Goal: Information Seeking & Learning: Learn about a topic

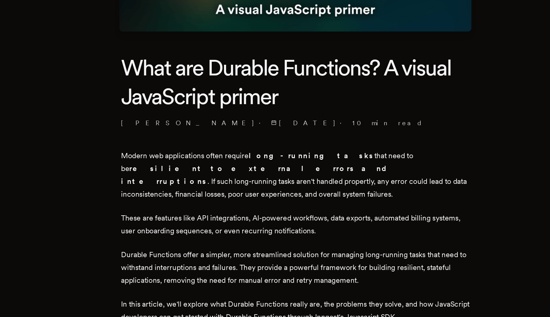
scroll to position [52, 0]
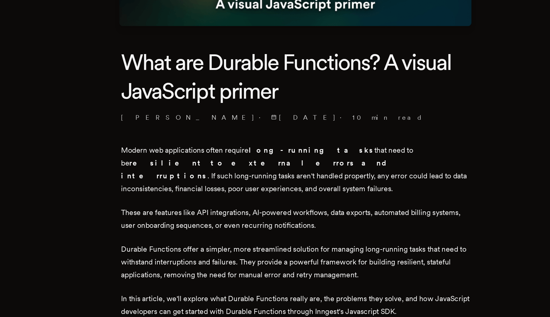
click at [294, 204] on p "Modern web applications often require long-running tasks that need to be resili…" at bounding box center [275, 219] width 232 height 34
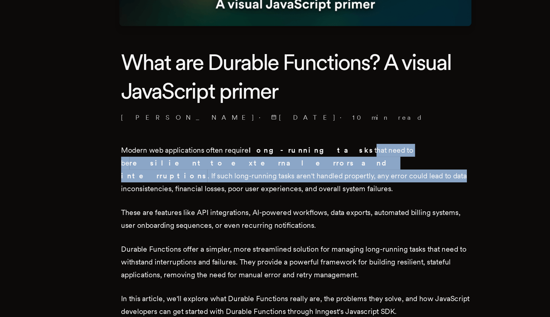
drag, startPoint x: 294, startPoint y: 204, endPoint x: 375, endPoint y: 213, distance: 82.1
click at [375, 213] on p "Modern web applications often require long-running tasks that need to be resili…" at bounding box center [275, 219] width 232 height 34
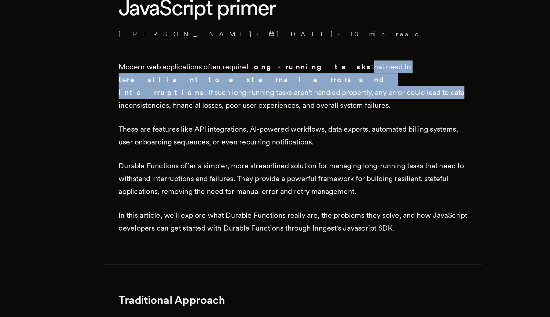
scroll to position [109, 0]
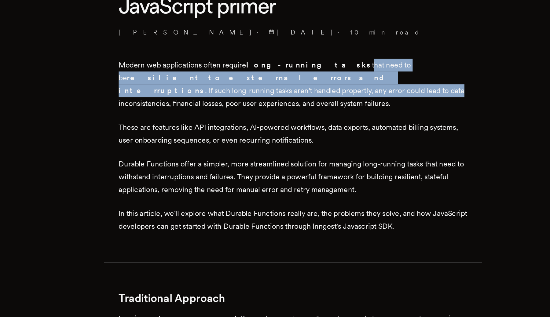
click at [216, 187] on p "These are features like API integrations, AI-powered workflows, data exports, a…" at bounding box center [275, 195] width 232 height 17
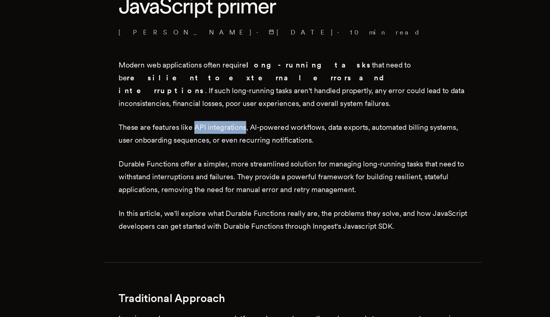
drag, startPoint x: 216, startPoint y: 184, endPoint x: 237, endPoint y: 184, distance: 21.4
click at [237, 187] on p "These are features like API integrations, AI-powered workflows, data exports, a…" at bounding box center [275, 195] width 232 height 17
click at [257, 187] on p "These are features like API integrations, AI-powered workflows, data exports, a…" at bounding box center [275, 195] width 232 height 17
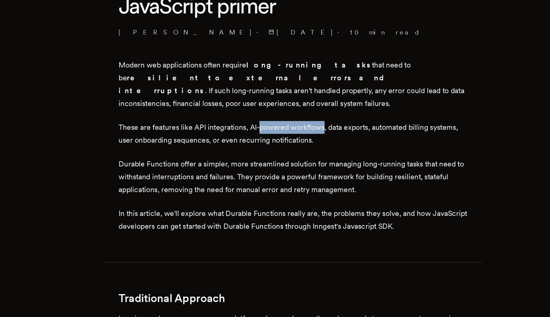
drag, startPoint x: 257, startPoint y: 184, endPoint x: 295, endPoint y: 184, distance: 38.8
click at [295, 187] on p "These are features like API integrations, AI-powered workflows, data exports, a…" at bounding box center [275, 195] width 232 height 17
click at [301, 187] on p "These are features like API integrations, AI-powered workflows, data exports, a…" at bounding box center [275, 195] width 232 height 17
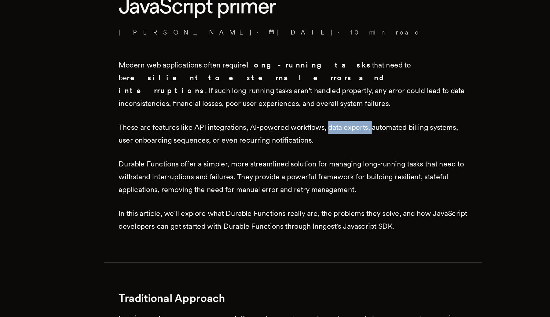
drag, startPoint x: 301, startPoint y: 180, endPoint x: 331, endPoint y: 180, distance: 30.3
click at [330, 187] on p "These are features like API integrations, AI-powered workflows, data exports, a…" at bounding box center [275, 195] width 232 height 17
click at [342, 187] on p "These are features like API integrations, AI-powered workflows, data exports, a…" at bounding box center [275, 195] width 232 height 17
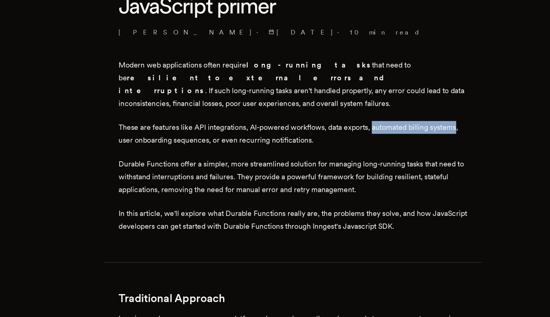
drag, startPoint x: 342, startPoint y: 180, endPoint x: 372, endPoint y: 180, distance: 30.9
click at [376, 187] on p "These are features like API integrations, AI-powered workflows, data exports, a…" at bounding box center [275, 195] width 232 height 17
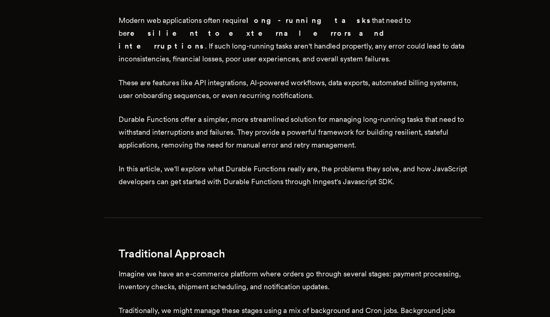
scroll to position [141, 0]
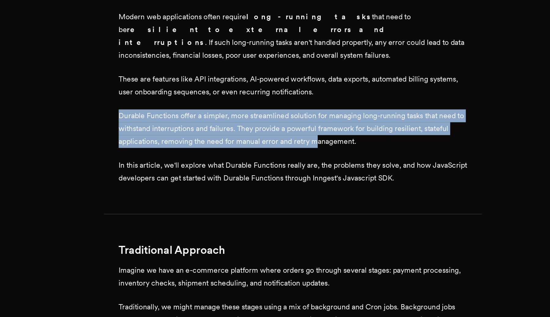
drag, startPoint x: 273, startPoint y: 187, endPoint x: 290, endPoint y: 189, distance: 16.6
click at [290, 189] on p "Durable Functions offer a simpler, more streamlined solution for managing long-…" at bounding box center [275, 192] width 232 height 26
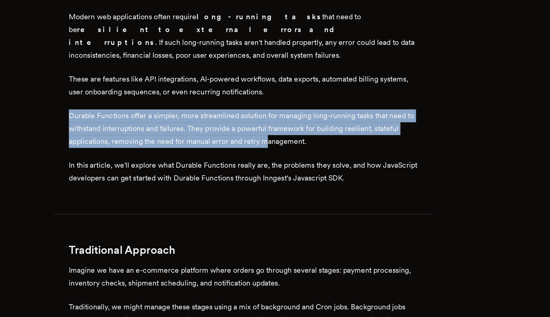
scroll to position [145, 0]
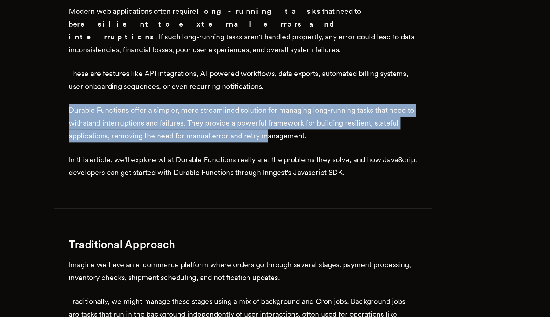
click at [313, 175] on p "Durable Functions offer a simpler, more streamlined solution for managing long-…" at bounding box center [275, 188] width 232 height 26
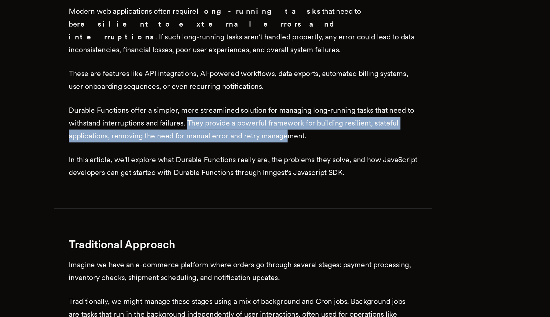
drag, startPoint x: 245, startPoint y: 175, endPoint x: 302, endPoint y: 183, distance: 57.2
click at [305, 184] on p "Durable Functions offer a simpler, more streamlined solution for managing long-…" at bounding box center [275, 188] width 232 height 26
click at [320, 184] on p "Durable Functions offer a simpler, more streamlined solution for managing long-…" at bounding box center [275, 188] width 232 height 26
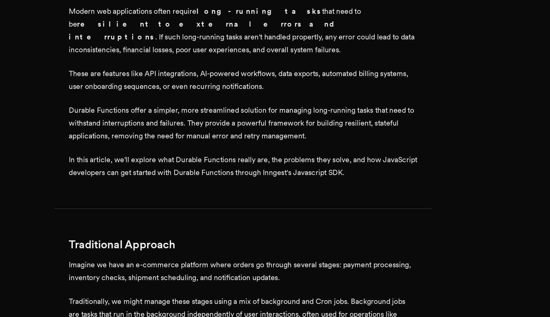
click at [320, 184] on p "Durable Functions offer a simpler, more streamlined solution for managing long-…" at bounding box center [275, 188] width 232 height 26
click at [318, 190] on p "Durable Functions offer a simpler, more streamlined solution for managing long-…" at bounding box center [275, 188] width 232 height 26
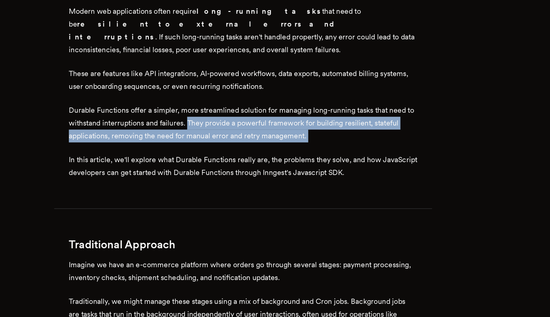
drag, startPoint x: 318, startPoint y: 190, endPoint x: 249, endPoint y: 178, distance: 70.0
click at [249, 178] on p "Durable Functions offer a simpler, more streamlined solution for managing long-…" at bounding box center [275, 188] width 232 height 26
drag, startPoint x: 249, startPoint y: 178, endPoint x: 350, endPoint y: 189, distance: 102.4
click at [352, 190] on p "Durable Functions offer a simpler, more streamlined solution for managing long-…" at bounding box center [275, 188] width 232 height 26
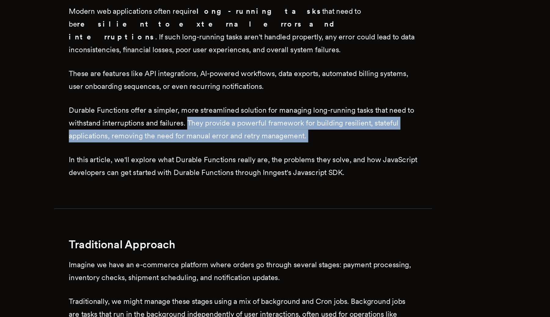
click at [347, 182] on p "Durable Functions offer a simpler, more streamlined solution for managing long-…" at bounding box center [275, 188] width 232 height 26
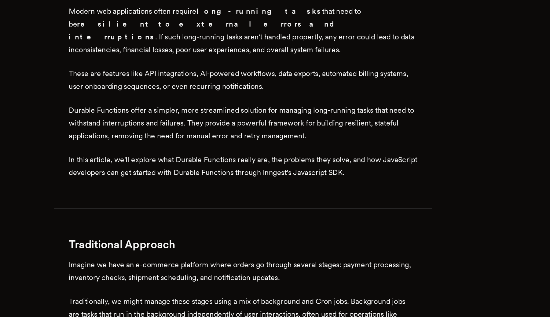
click at [332, 190] on p "Durable Functions offer a simpler, more streamlined solution for managing long-…" at bounding box center [275, 188] width 232 height 26
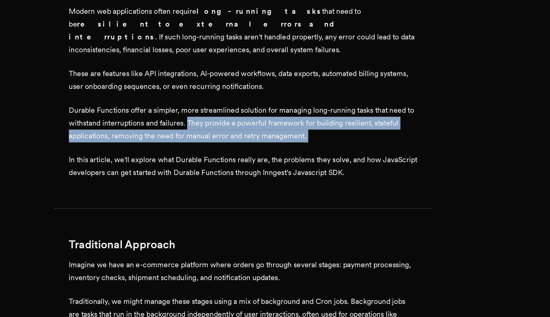
drag, startPoint x: 332, startPoint y: 190, endPoint x: 248, endPoint y: 179, distance: 84.8
click at [248, 179] on p "Durable Functions offer a simpler, more streamlined solution for managing long-…" at bounding box center [275, 188] width 232 height 26
drag, startPoint x: 248, startPoint y: 179, endPoint x: 358, endPoint y: 190, distance: 110.7
click at [358, 190] on p "Durable Functions offer a simpler, more streamlined solution for managing long-…" at bounding box center [275, 188] width 232 height 26
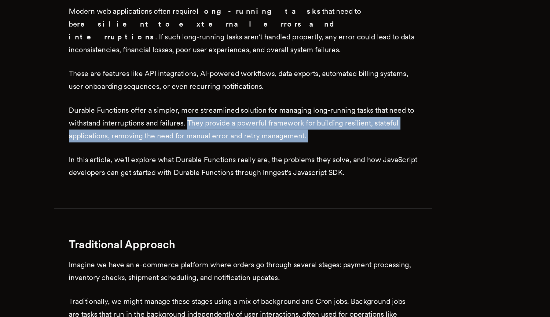
click at [334, 181] on p "Durable Functions offer a simpler, more streamlined solution for managing long-…" at bounding box center [275, 188] width 232 height 26
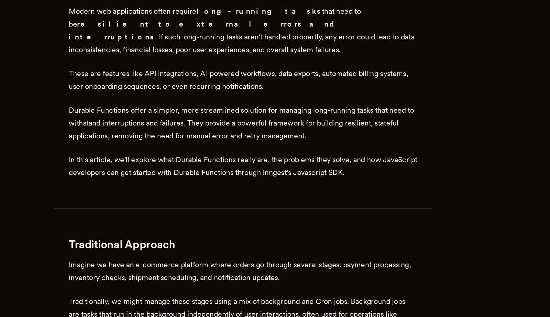
click at [330, 189] on p "Durable Functions offer a simpler, more streamlined solution for managing long-…" at bounding box center [275, 188] width 232 height 26
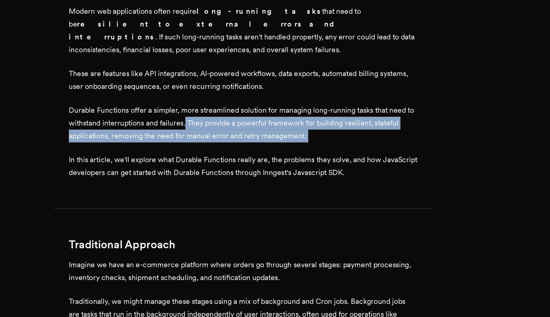
drag, startPoint x: 330, startPoint y: 189, endPoint x: 245, endPoint y: 178, distance: 86.3
click at [245, 178] on p "Durable Functions offer a simpler, more streamlined solution for managing long-…" at bounding box center [275, 188] width 232 height 26
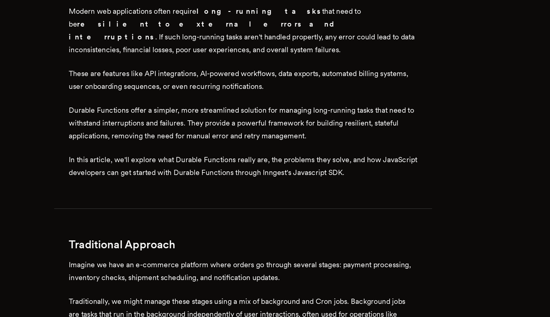
click at [246, 178] on p "Durable Functions offer a simpler, more streamlined solution for managing long-…" at bounding box center [275, 188] width 232 height 26
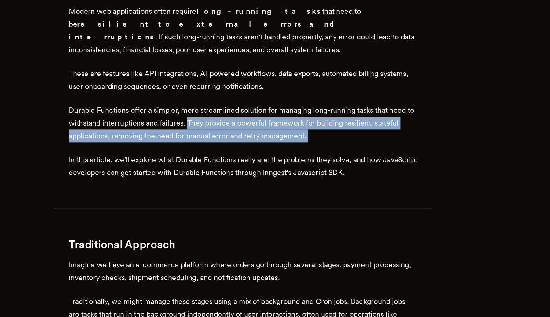
drag, startPoint x: 246, startPoint y: 178, endPoint x: 340, endPoint y: 185, distance: 95.1
click at [340, 185] on p "Durable Functions offer a simpler, more streamlined solution for managing long-…" at bounding box center [275, 188] width 232 height 26
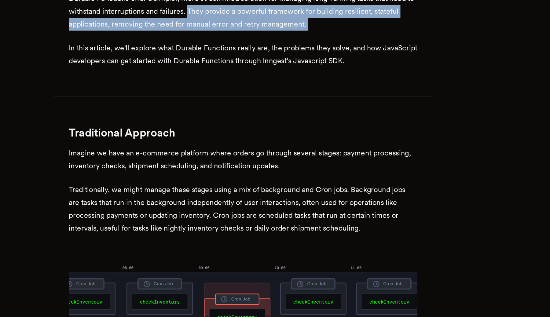
scroll to position [226, 0]
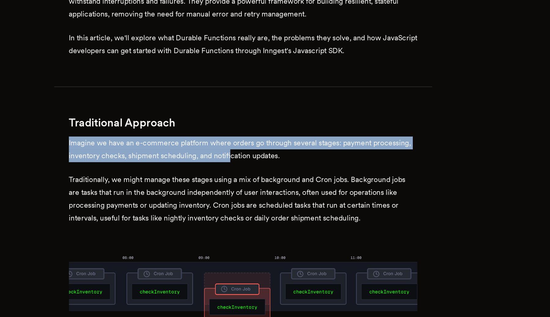
drag, startPoint x: 157, startPoint y: 194, endPoint x: 275, endPoint y: 202, distance: 118.0
click at [274, 197] on p "Imagine we have an e-commerce platform where orders go through several stages: …" at bounding box center [275, 205] width 232 height 17
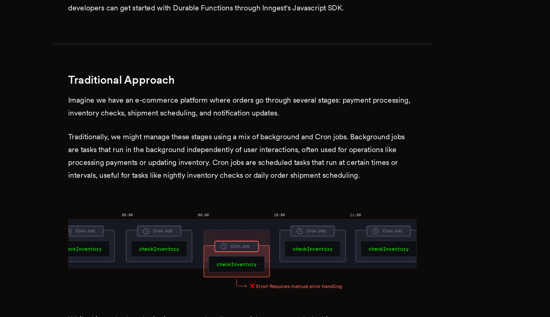
scroll to position [265, 0]
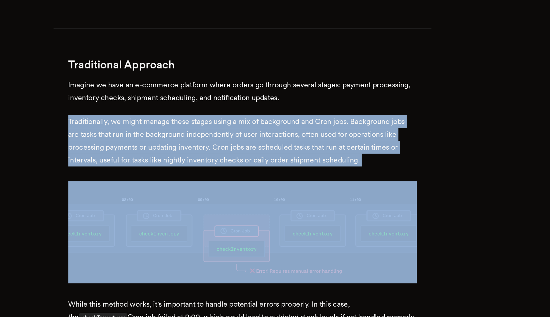
drag, startPoint x: 159, startPoint y: 174, endPoint x: 323, endPoint y: 208, distance: 166.8
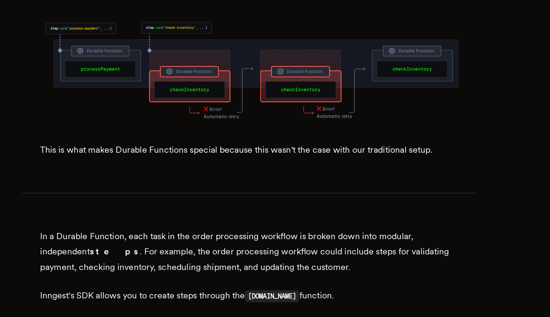
scroll to position [747, 0]
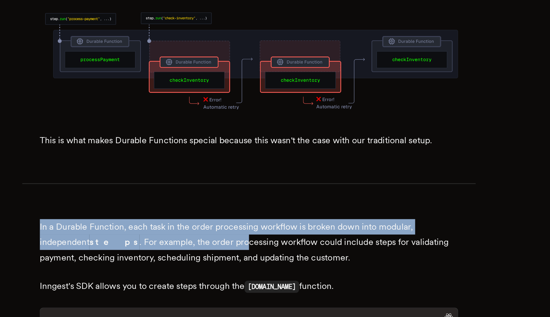
drag, startPoint x: 239, startPoint y: 231, endPoint x: 263, endPoint y: 238, distance: 25.4
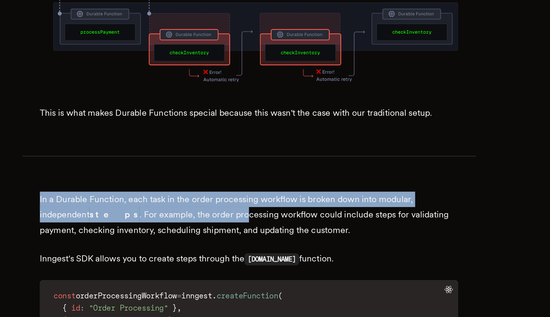
scroll to position [768, 0]
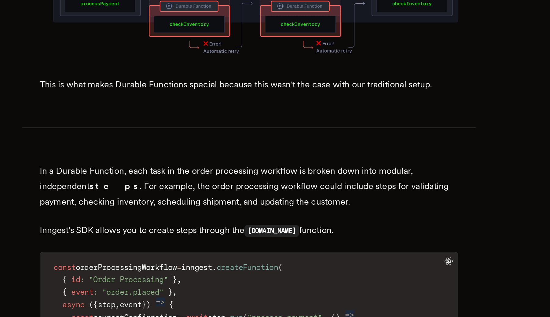
scroll to position [780, 0]
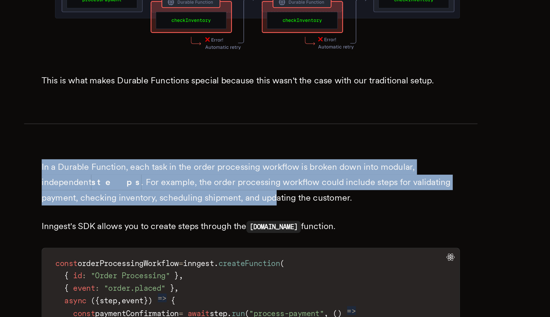
drag, startPoint x: 160, startPoint y: 197, endPoint x: 291, endPoint y: 213, distance: 132.8
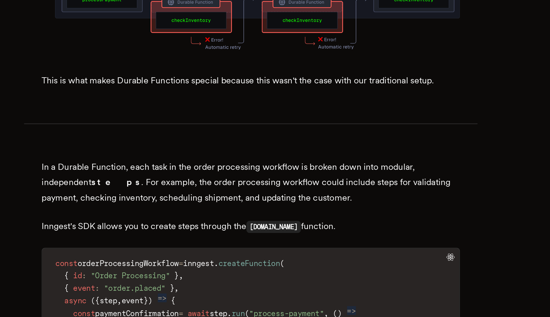
click at [329, 230] on p "In a Durable Function, each task in the order processing workflow is broken dow…" at bounding box center [275, 243] width 232 height 26
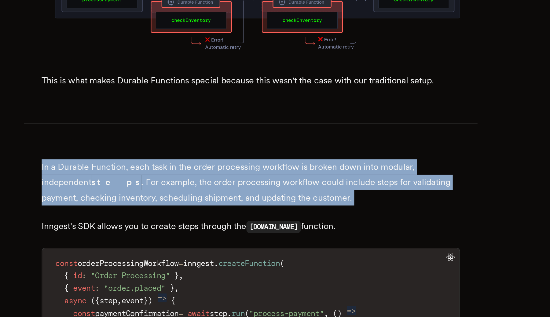
click at [329, 230] on p "In a Durable Function, each task in the order processing workflow is broken dow…" at bounding box center [275, 243] width 232 height 26
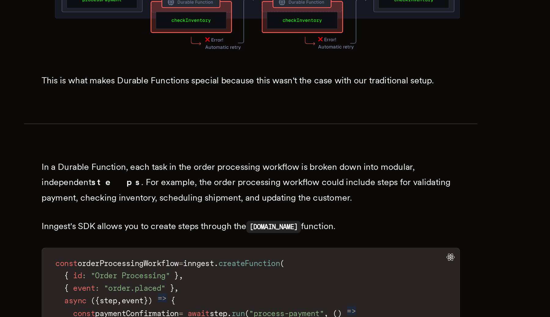
click at [214, 230] on p "In a Durable Function, each task in the order processing workflow is broken dow…" at bounding box center [275, 243] width 232 height 26
click at [205, 230] on p "In a Durable Function, each task in the order processing workflow is broken dow…" at bounding box center [275, 243] width 232 height 26
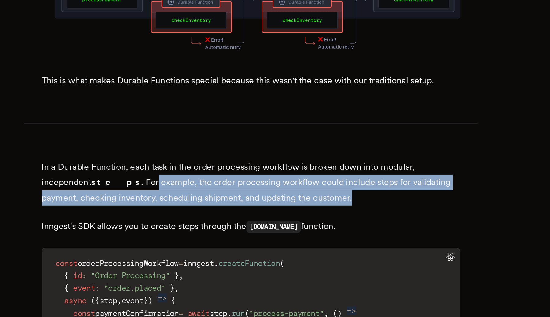
drag, startPoint x: 301, startPoint y: 206, endPoint x: 332, endPoint y: 215, distance: 32.0
click at [332, 230] on p "In a Durable Function, each task in the order processing workflow is broken dow…" at bounding box center [275, 243] width 232 height 26
drag, startPoint x: 332, startPoint y: 215, endPoint x: 211, endPoint y: 208, distance: 121.3
click at [211, 230] on p "In a Durable Function, each task in the order processing workflow is broken dow…" at bounding box center [275, 243] width 232 height 26
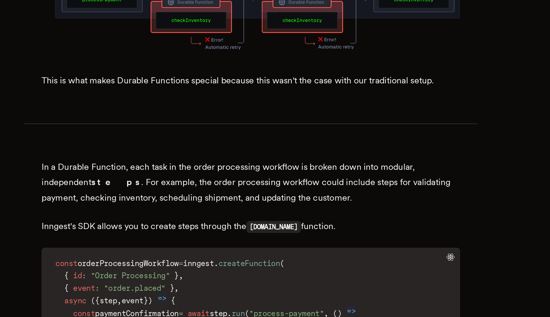
click at [204, 230] on p "In a Durable Function, each task in the order processing workflow is broken dow…" at bounding box center [275, 243] width 232 height 26
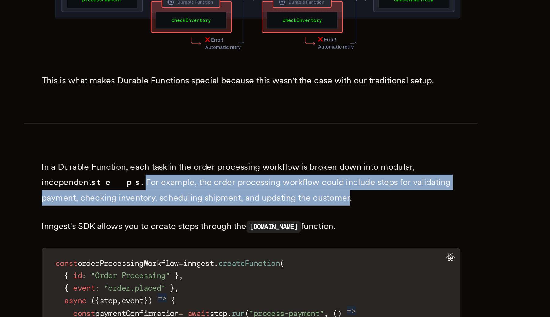
drag, startPoint x: 204, startPoint y: 207, endPoint x: 323, endPoint y: 212, distance: 118.7
click at [323, 230] on p "In a Durable Function, each task in the order processing workflow is broken dow…" at bounding box center [275, 243] width 232 height 26
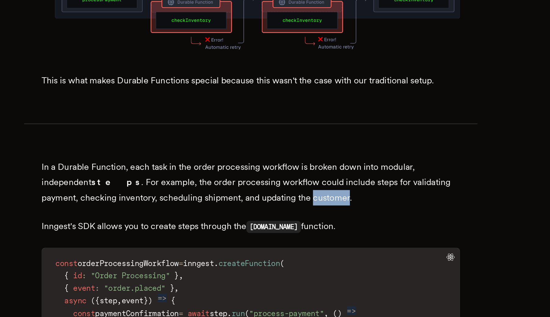
click at [321, 230] on p "In a Durable Function, each task in the order processing workflow is broken dow…" at bounding box center [275, 243] width 232 height 26
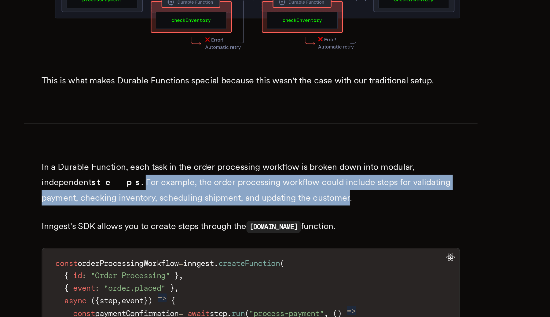
drag, startPoint x: 321, startPoint y: 212, endPoint x: 206, endPoint y: 205, distance: 115.2
click at [206, 230] on p "In a Durable Function, each task in the order processing workflow is broken dow…" at bounding box center [275, 243] width 232 height 26
drag, startPoint x: 206, startPoint y: 205, endPoint x: 332, endPoint y: 213, distance: 126.2
click at [332, 230] on p "In a Durable Function, each task in the order processing workflow is broken dow…" at bounding box center [275, 243] width 232 height 26
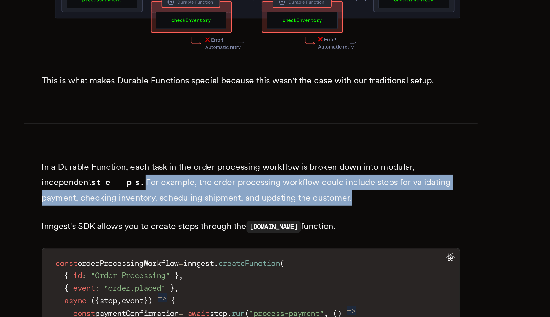
click at [204, 230] on p "In a Durable Function, each task in the order processing workflow is broken dow…" at bounding box center [275, 243] width 232 height 26
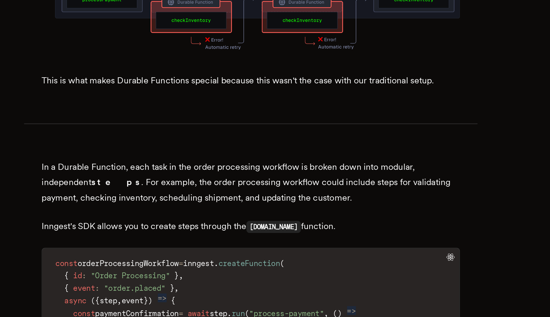
click at [213, 230] on p "In a Durable Function, each task in the order processing workflow is broken dow…" at bounding box center [275, 243] width 232 height 26
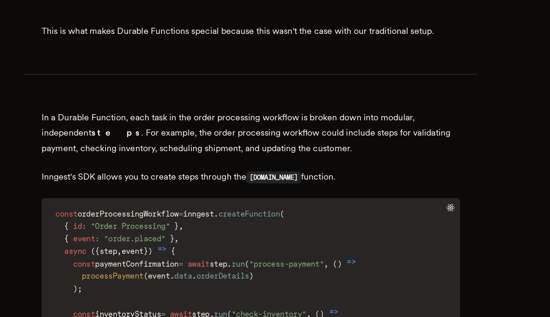
scroll to position [812, 0]
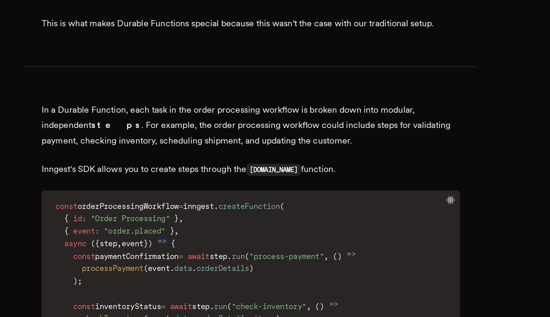
click at [173, 231] on p "Inngest's SDK allows you to create steps through the [DOMAIN_NAME] function." at bounding box center [275, 235] width 232 height 9
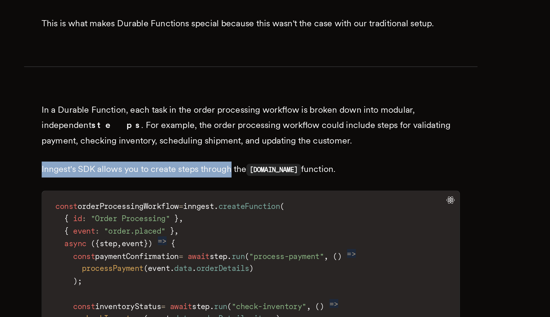
drag, startPoint x: 173, startPoint y: 196, endPoint x: 250, endPoint y: 199, distance: 77.1
click at [250, 231] on p "Inngest's SDK allows you to create steps through the [DOMAIN_NAME] function." at bounding box center [275, 235] width 232 height 9
click at [248, 231] on p "Inngest's SDK allows you to create steps through the [DOMAIN_NAME] function." at bounding box center [275, 235] width 232 height 9
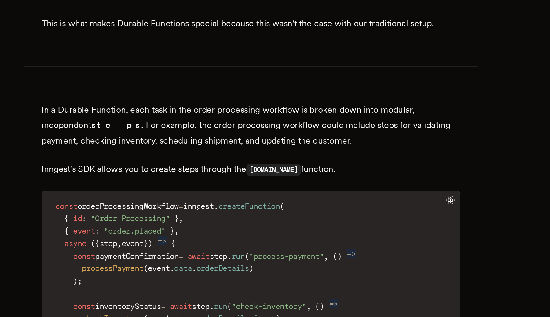
click at [248, 231] on p "Inngest's SDK allows you to create steps through the [DOMAIN_NAME] function." at bounding box center [275, 235] width 232 height 9
click at [165, 198] on p "In a Durable Function, each task in the order processing workflow is broken dow…" at bounding box center [275, 211] width 232 height 26
click at [161, 198] on p "In a Durable Function, each task in the order processing workflow is broken dow…" at bounding box center [275, 211] width 232 height 26
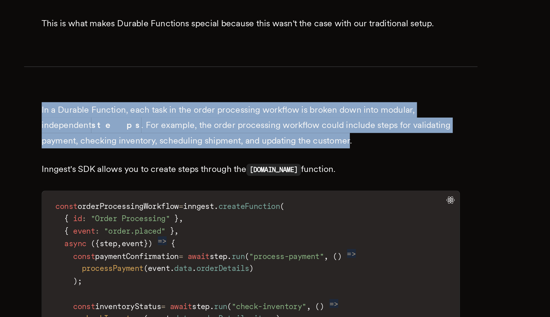
drag, startPoint x: 161, startPoint y: 163, endPoint x: 312, endPoint y: 178, distance: 151.8
click at [312, 198] on p "In a Durable Function, each task in the order processing workflow is broken dow…" at bounding box center [275, 211] width 232 height 26
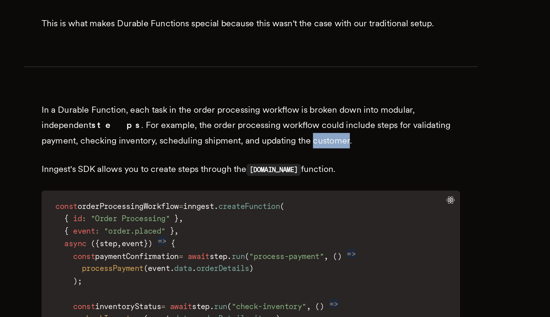
click at [312, 198] on p "In a Durable Function, each task in the order processing workflow is broken dow…" at bounding box center [275, 211] width 232 height 26
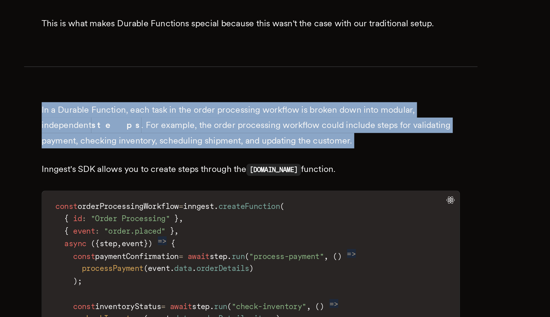
click at [312, 198] on p "In a Durable Function, each task in the order processing workflow is broken dow…" at bounding box center [275, 211] width 232 height 26
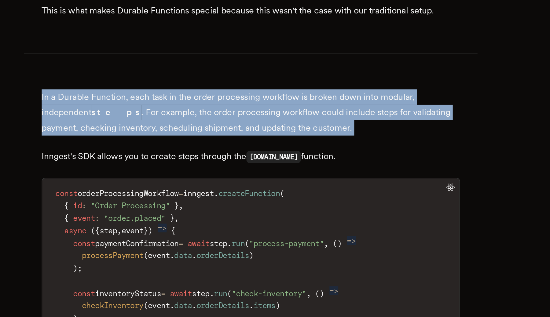
click at [274, 191] on p "In a Durable Function, each task in the order processing workflow is broken dow…" at bounding box center [275, 204] width 232 height 26
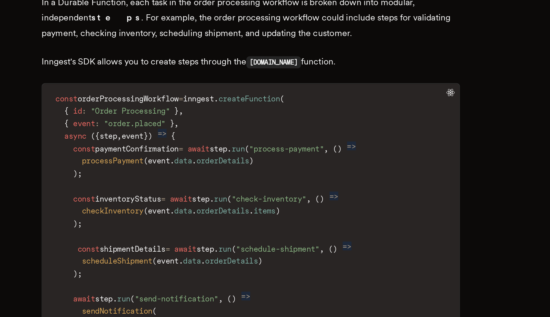
scroll to position [872, 0]
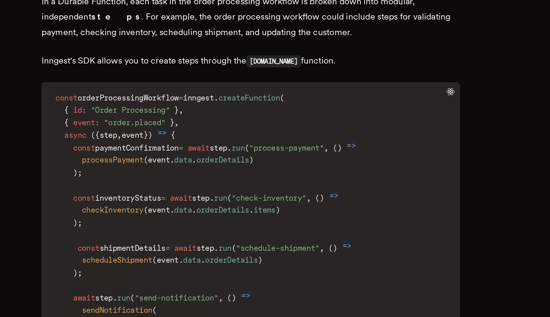
click at [262, 221] on span "step" at bounding box center [257, 223] width 10 height 5
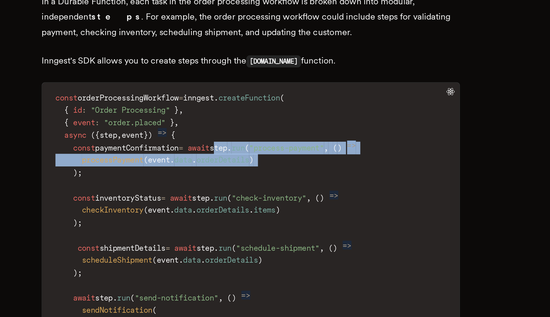
drag, startPoint x: 271, startPoint y: 187, endPoint x: 290, endPoint y: 191, distance: 20.0
click at [290, 191] on code "const orderProcessingWorkflow = inngest . createFunction ( { id : "Order Proces…" at bounding box center [275, 279] width 232 height 176
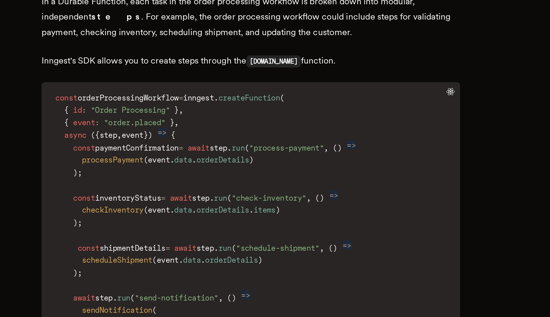
scroll to position [872, 0]
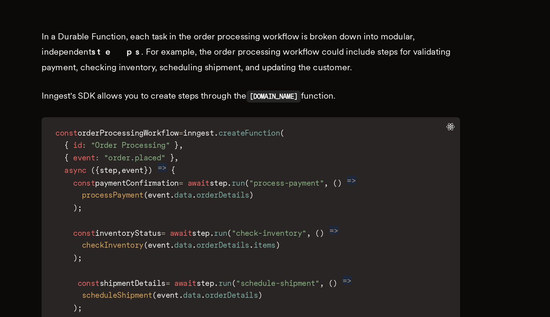
click at [227, 191] on code "const orderProcessingWorkflow = inngest . createFunction ( { id : "Order Proces…" at bounding box center [275, 279] width 232 height 176
click at [223, 249] on span "inventoryStatus" at bounding box center [207, 251] width 37 height 5
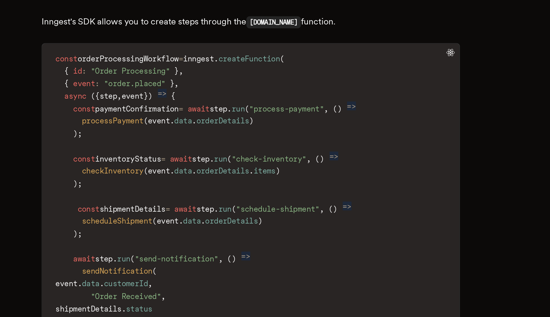
scroll to position [899, 0]
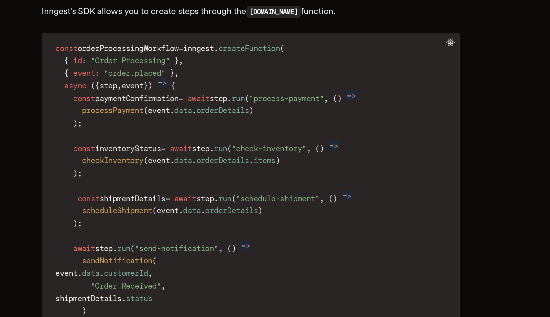
click at [230, 277] on span ""send-notification"" at bounding box center [234, 279] width 46 height 5
drag, startPoint x: 230, startPoint y: 243, endPoint x: 251, endPoint y: 243, distance: 21.1
click at [251, 277] on span ""send-notification"" at bounding box center [234, 279] width 46 height 5
drag, startPoint x: 251, startPoint y: 243, endPoint x: 231, endPoint y: 243, distance: 19.6
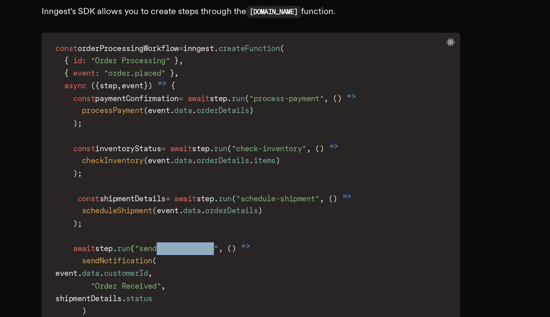
click at [231, 277] on span ""send-notification"" at bounding box center [234, 279] width 46 height 5
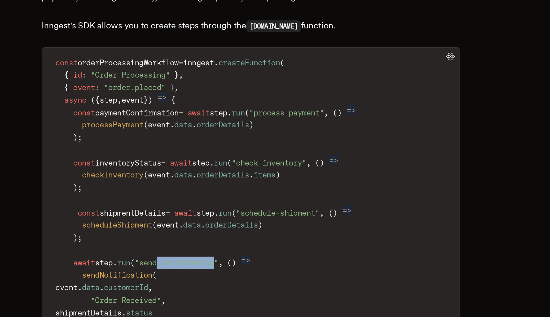
click at [202, 253] on code "const orderProcessingWorkflow = inngest . createFunction ( { id : "Order Proces…" at bounding box center [275, 252] width 232 height 176
click at [179, 291] on span "event" at bounding box center [173, 293] width 12 height 5
drag, startPoint x: 197, startPoint y: 255, endPoint x: 231, endPoint y: 256, distance: 34.3
click at [231, 256] on code "const orderProcessingWorkflow = inngest . createFunction ( { id : "Order Proces…" at bounding box center [275, 252] width 232 height 176
click at [201, 298] on span ""Order Received"" at bounding box center [205, 300] width 39 height 5
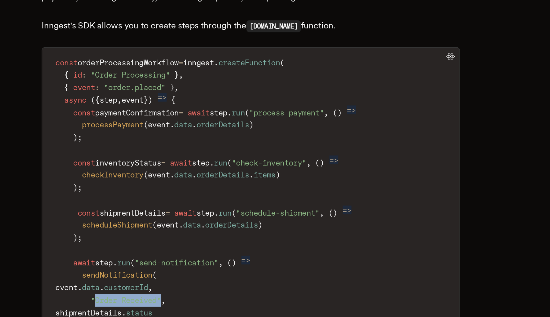
drag, startPoint x: 201, startPoint y: 263, endPoint x: 229, endPoint y: 263, distance: 27.2
click at [225, 298] on span ""Order Received"" at bounding box center [205, 300] width 39 height 5
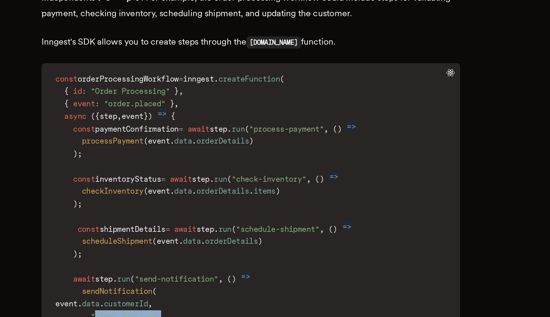
click at [235, 256] on span "event" at bounding box center [229, 258] width 12 height 5
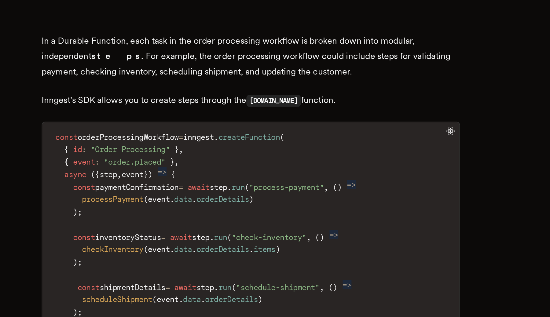
click at [255, 166] on span "inngest" at bounding box center [246, 168] width 17 height 5
drag, startPoint x: 265, startPoint y: 130, endPoint x: 286, endPoint y: 130, distance: 21.4
click at [286, 164] on code "const orderProcessingWorkflow = inngest . createFunction ( { id : "Order Proces…" at bounding box center [275, 252] width 232 height 176
click at [286, 166] on span "createFunction" at bounding box center [274, 168] width 34 height 5
drag, startPoint x: 286, startPoint y: 130, endPoint x: 257, endPoint y: 128, distance: 28.8
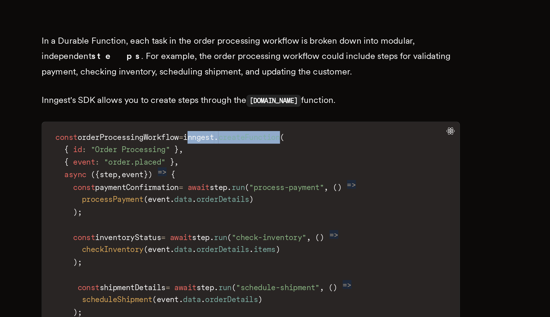
click at [257, 164] on code "const orderProcessingWorkflow = inngest . createFunction ( { id : "Order Proces…" at bounding box center [275, 252] width 232 height 176
click at [255, 166] on span "inngest" at bounding box center [246, 168] width 17 height 5
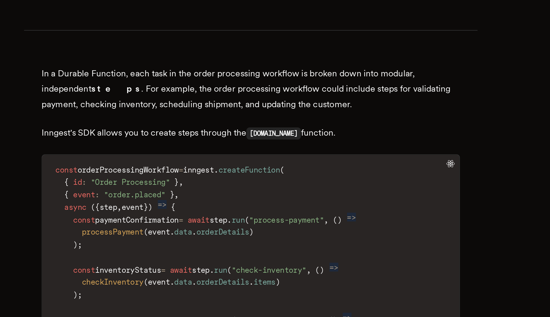
click at [182, 143] on p "Inngest's SDK allows you to create steps through the [DOMAIN_NAME] function." at bounding box center [275, 147] width 232 height 9
drag, startPoint x: 182, startPoint y: 109, endPoint x: 207, endPoint y: 109, distance: 25.1
click at [206, 143] on p "Inngest's SDK allows you to create steps through the [DOMAIN_NAME] function." at bounding box center [275, 147] width 232 height 9
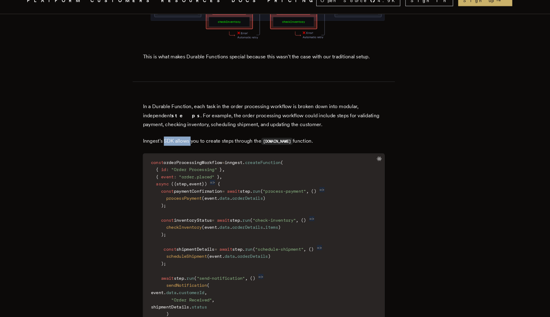
scroll to position [899, 0]
